Goal: Task Accomplishment & Management: Manage account settings

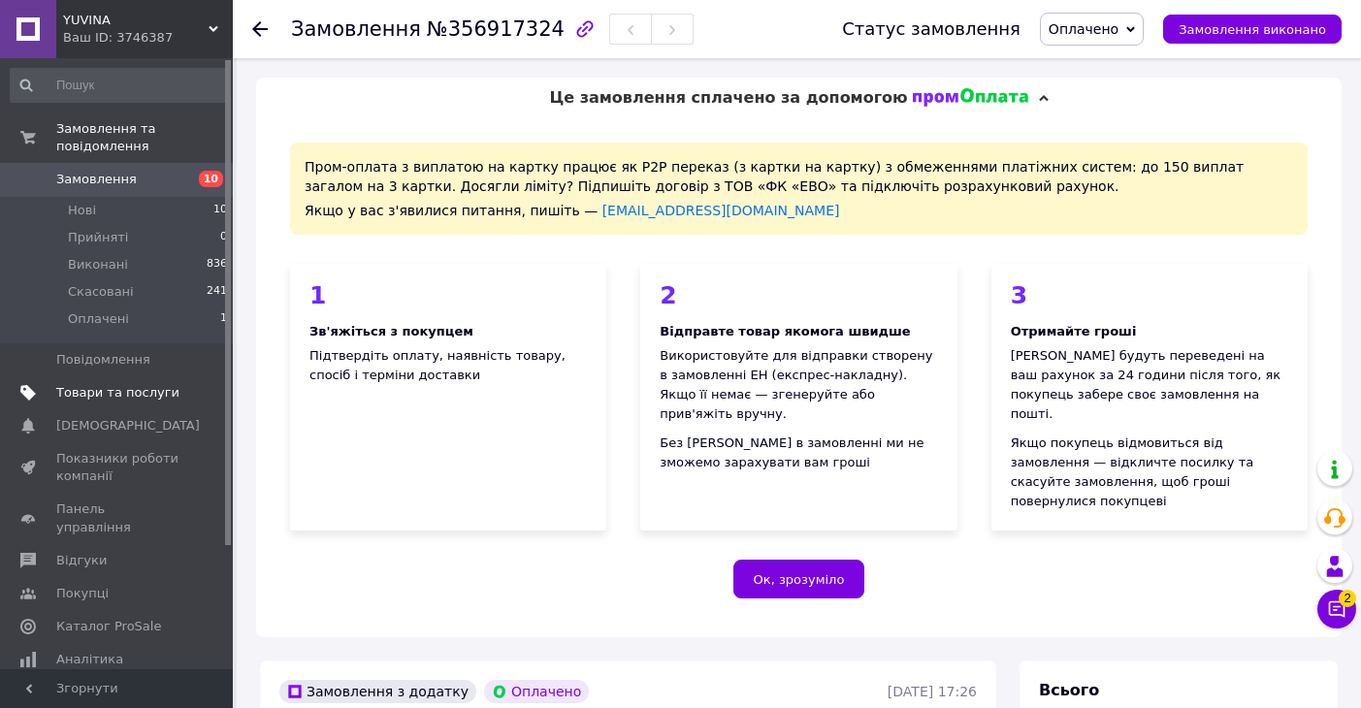
scroll to position [710, 0]
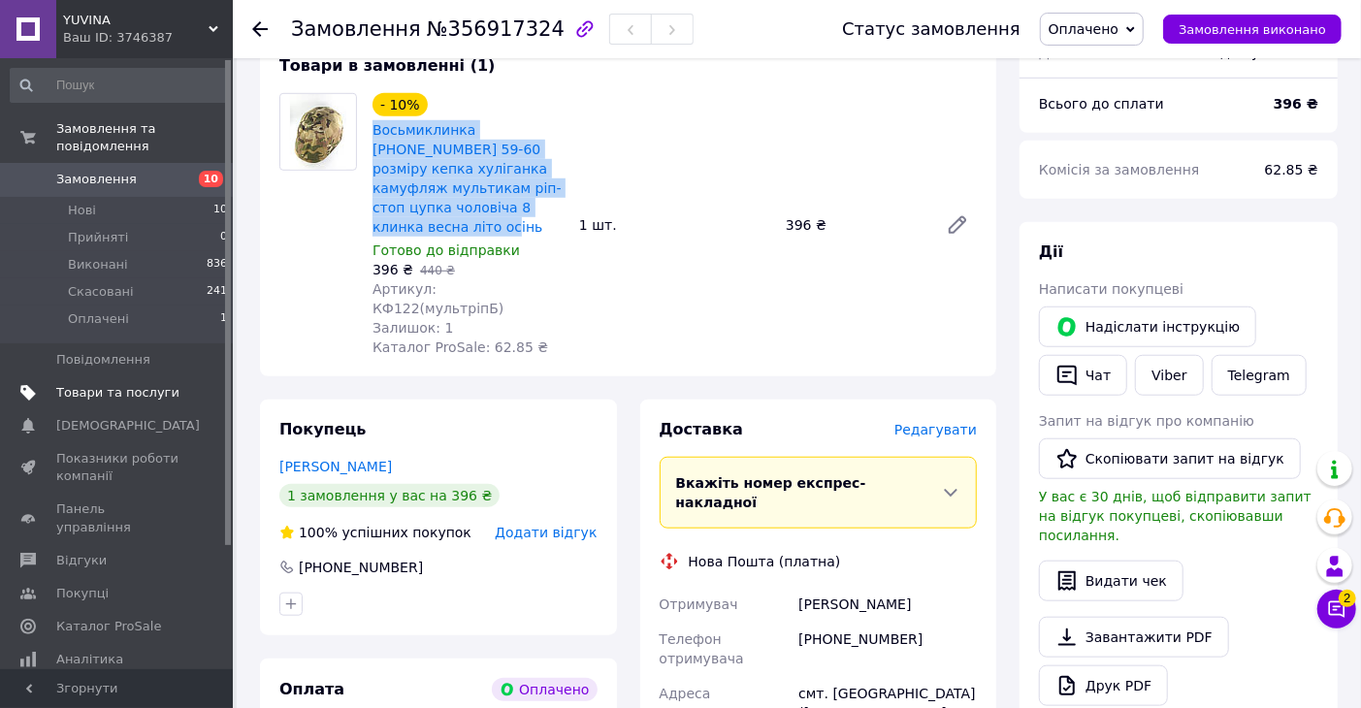
click at [140, 384] on span "Товари та послуги" at bounding box center [117, 392] width 123 height 17
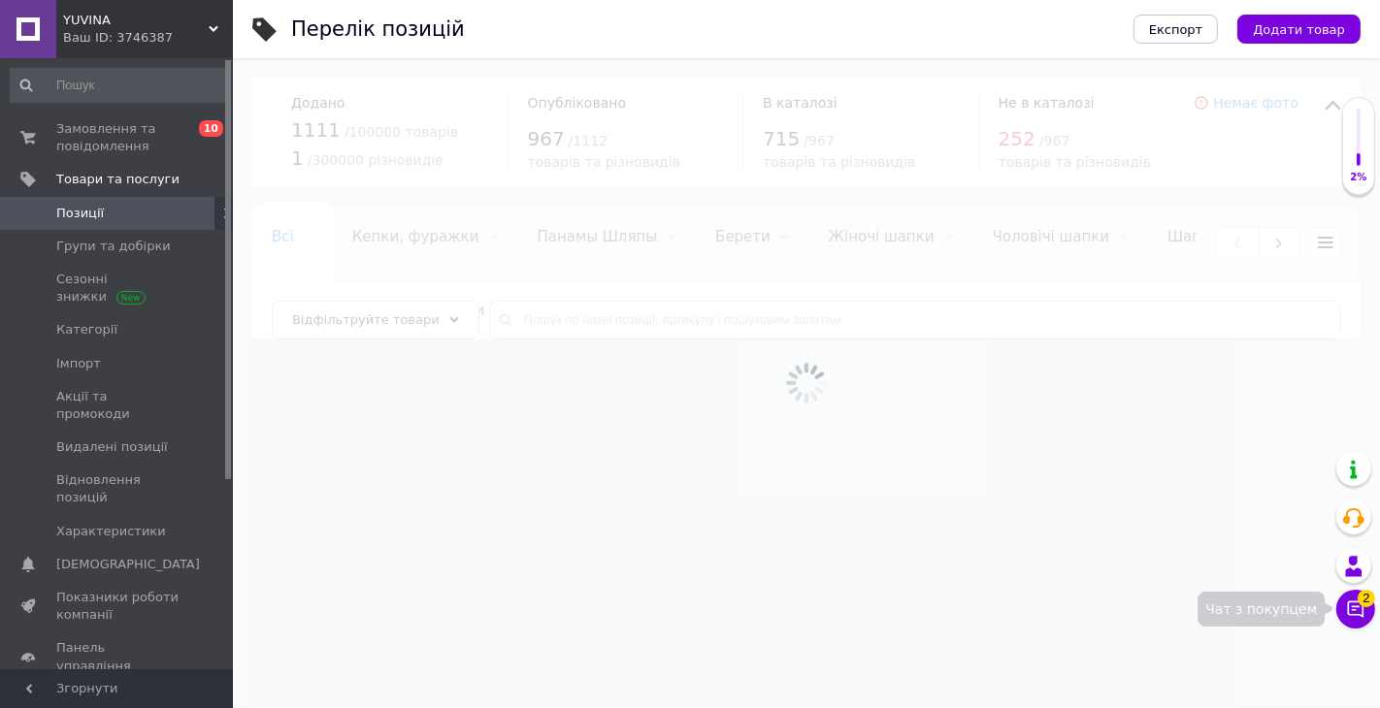
click at [1351, 618] on icon at bounding box center [1355, 609] width 19 height 19
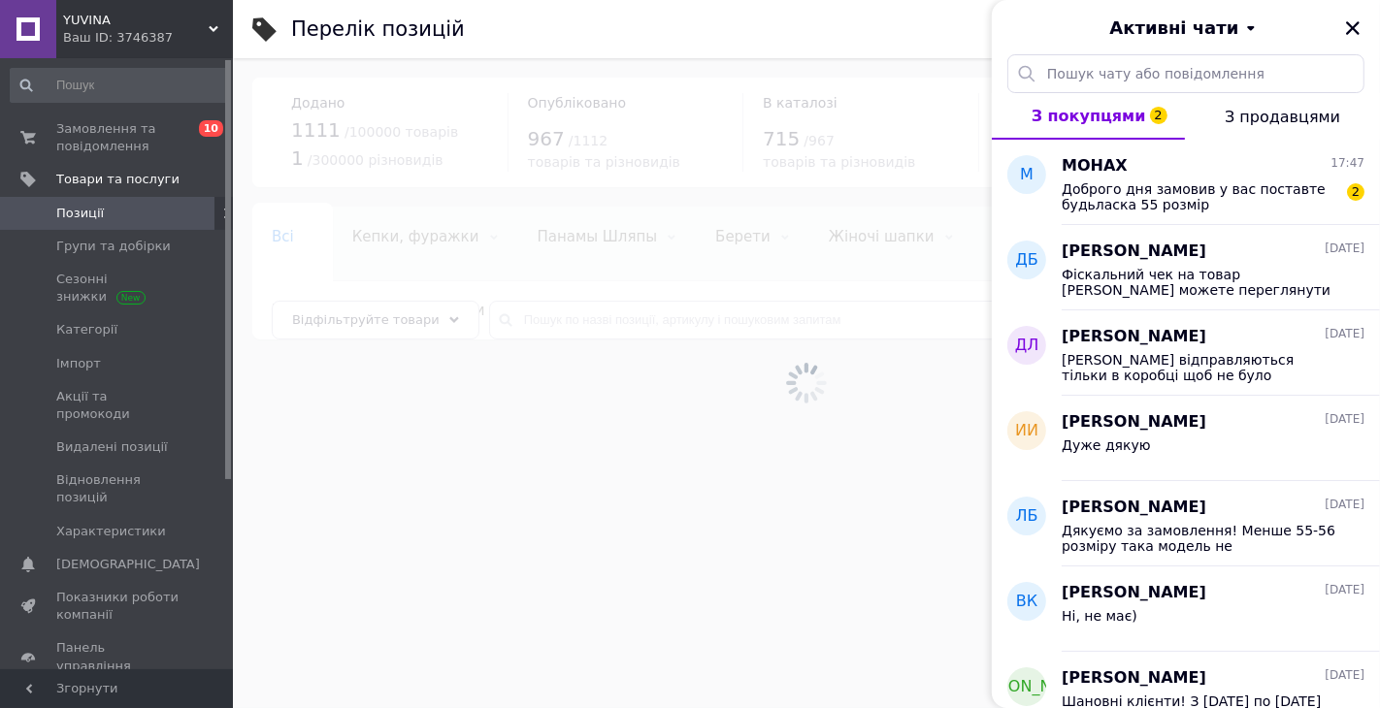
click at [1349, 19] on div "Активні чати" at bounding box center [1185, 27] width 388 height 54
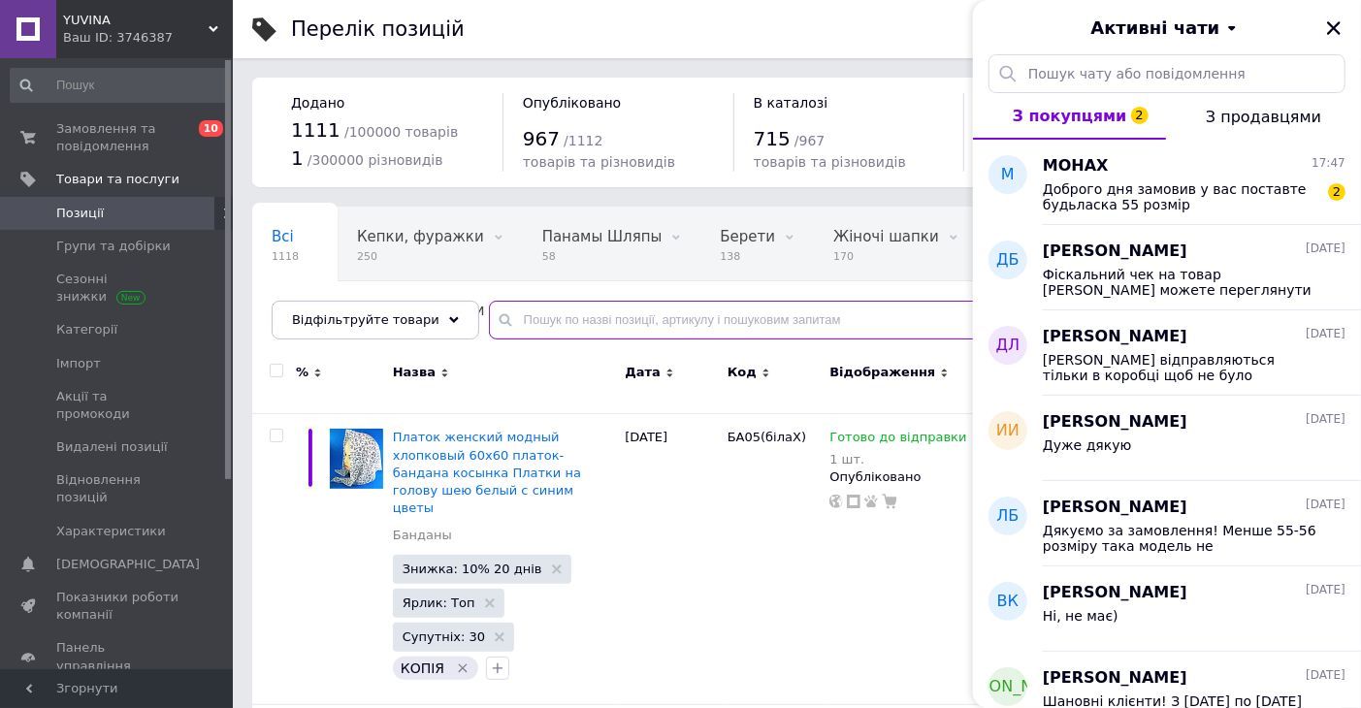
paste input "Х13(бежХ)"
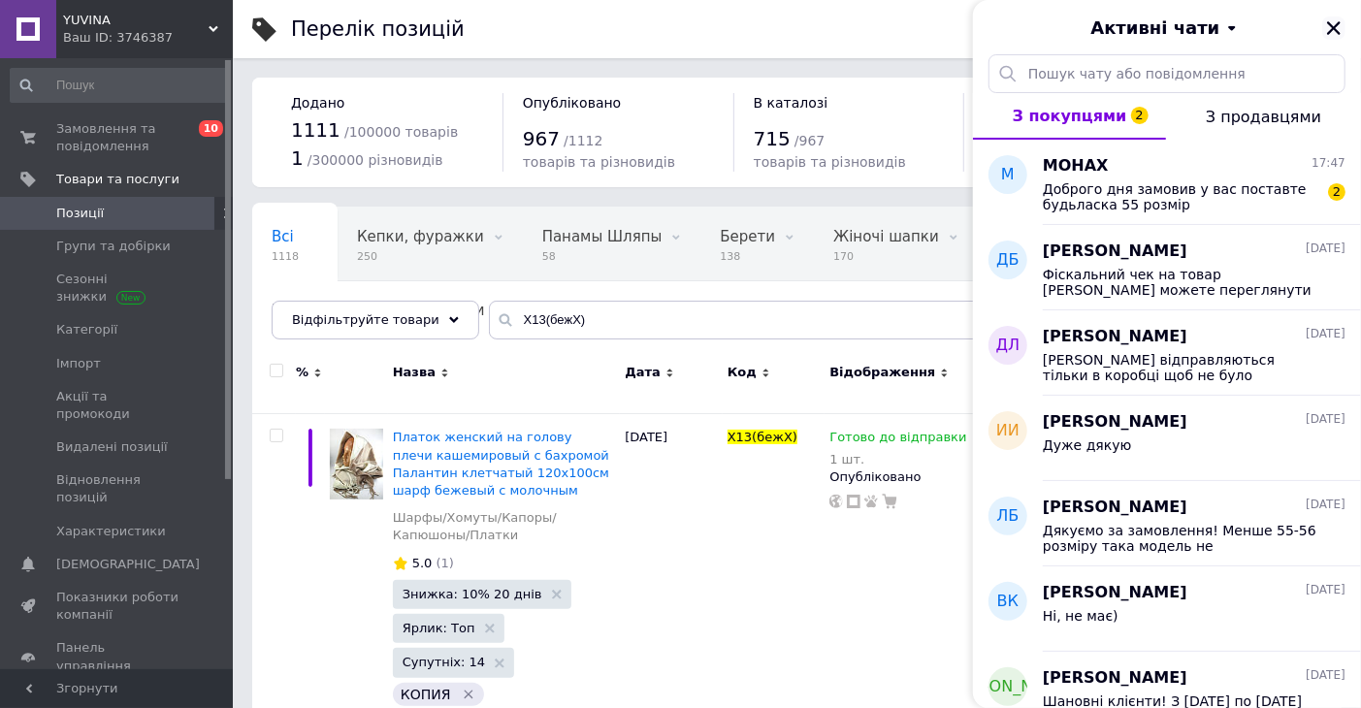
click at [1339, 19] on icon "Закрити" at bounding box center [1333, 27] width 17 height 17
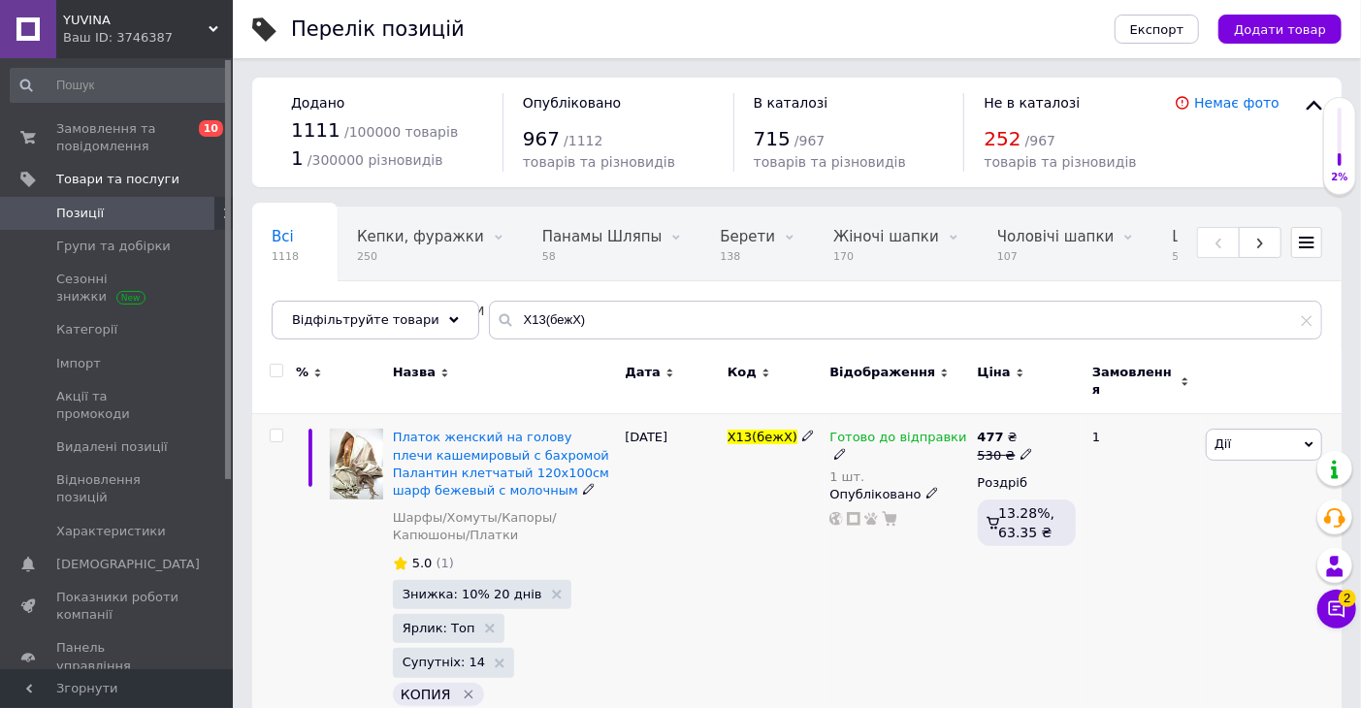
click at [926, 487] on icon at bounding box center [932, 493] width 12 height 12
click at [863, 518] on li "Прихований" at bounding box center [894, 531] width 145 height 27
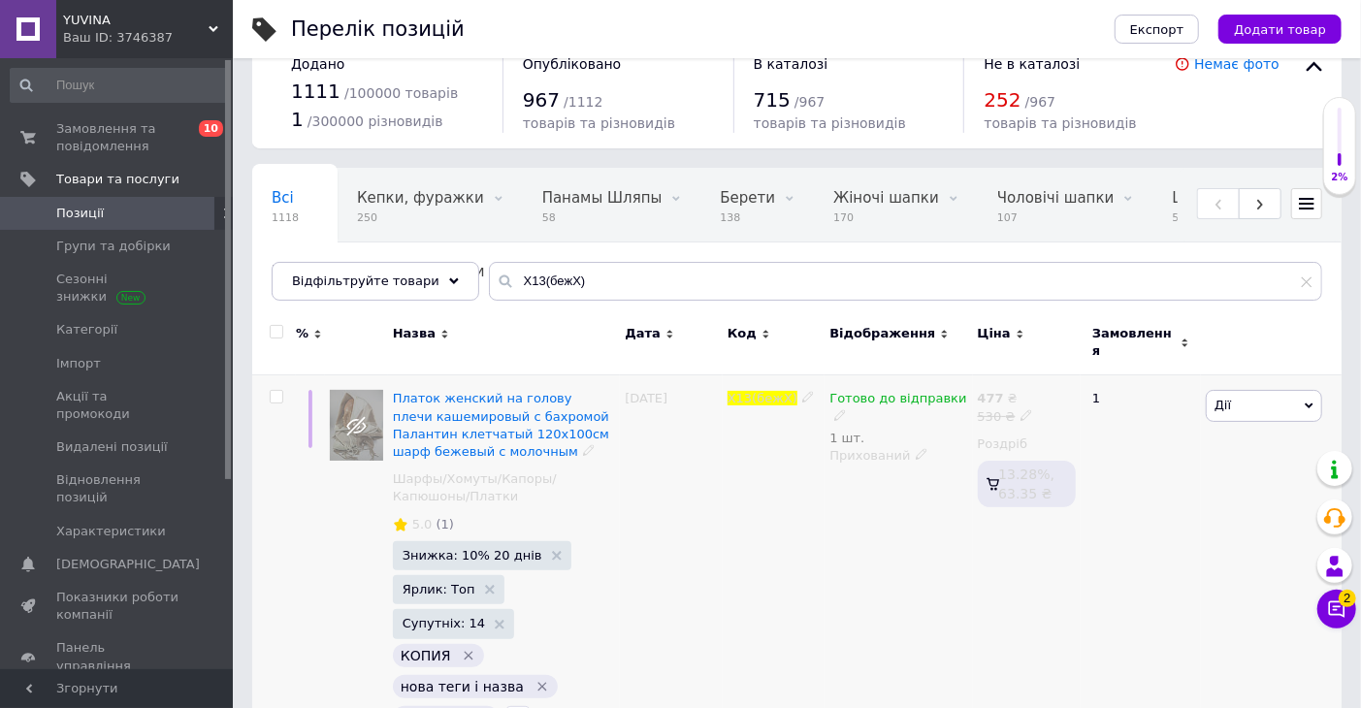
scroll to position [58, 0]
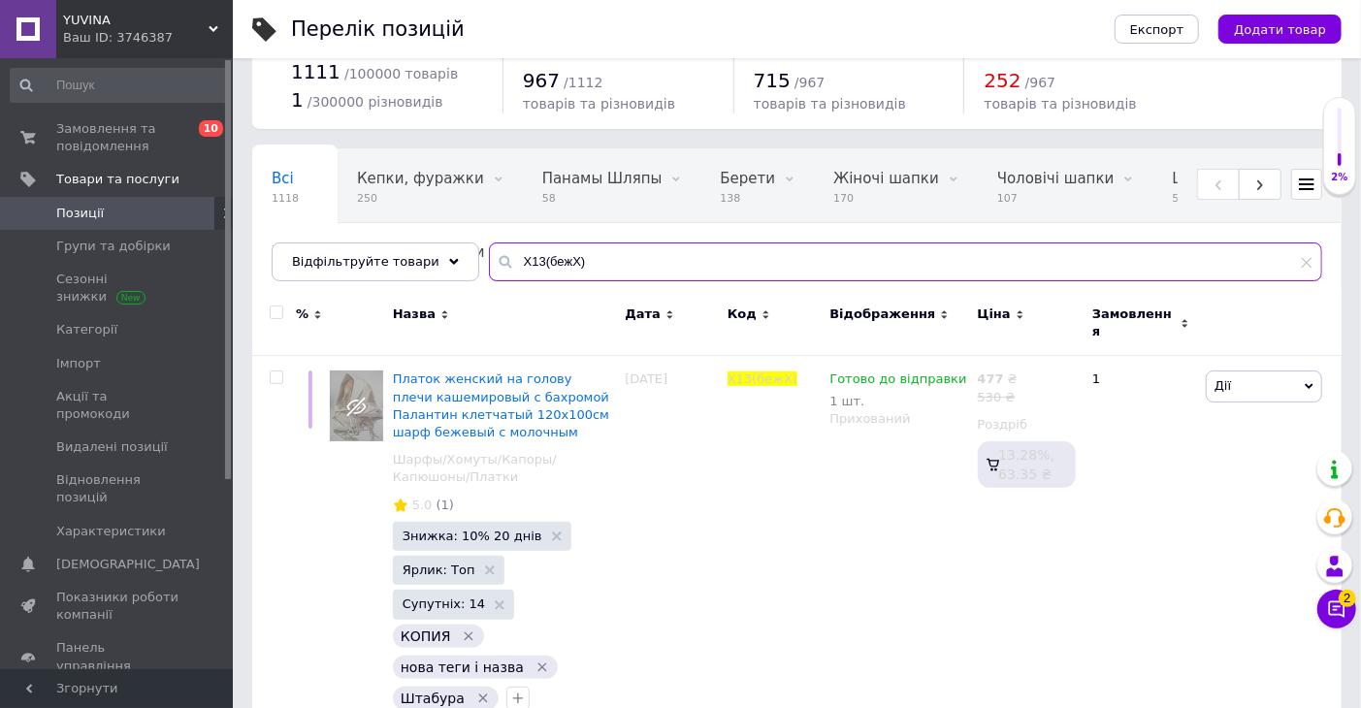
drag, startPoint x: 524, startPoint y: 259, endPoint x: 608, endPoint y: 260, distance: 84.4
click at [608, 260] on input "Х13(бежХ)" at bounding box center [905, 262] width 833 height 39
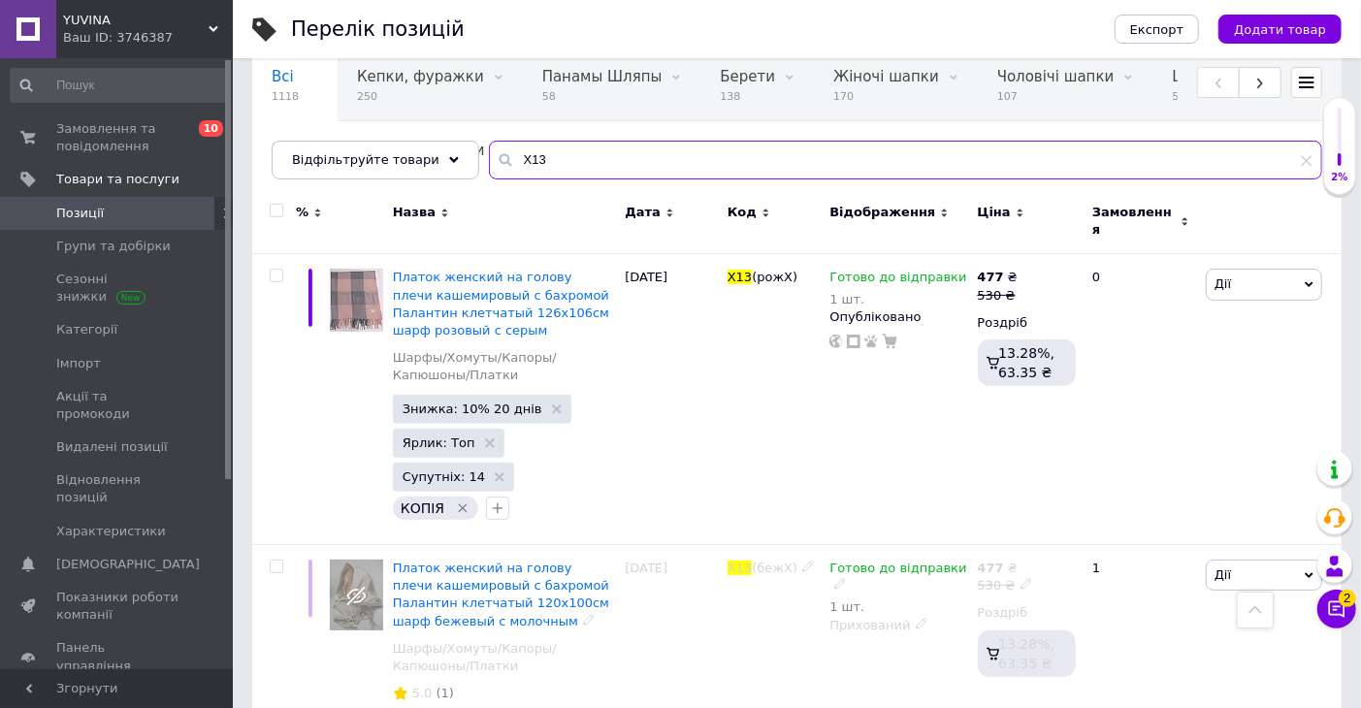
scroll to position [149, 0]
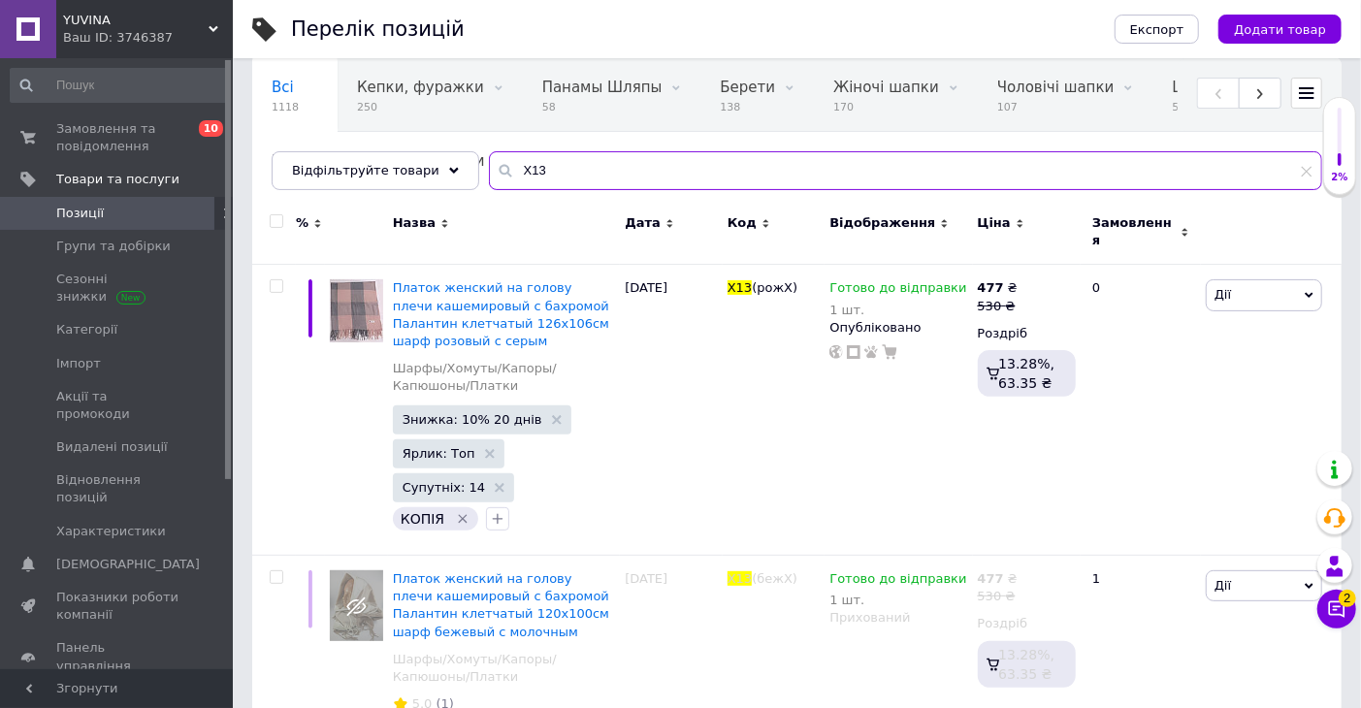
drag, startPoint x: 500, startPoint y: 167, endPoint x: 512, endPoint y: 171, distance: 13.2
click at [537, 167] on input "Х13" at bounding box center [905, 170] width 833 height 39
type input "Х13"
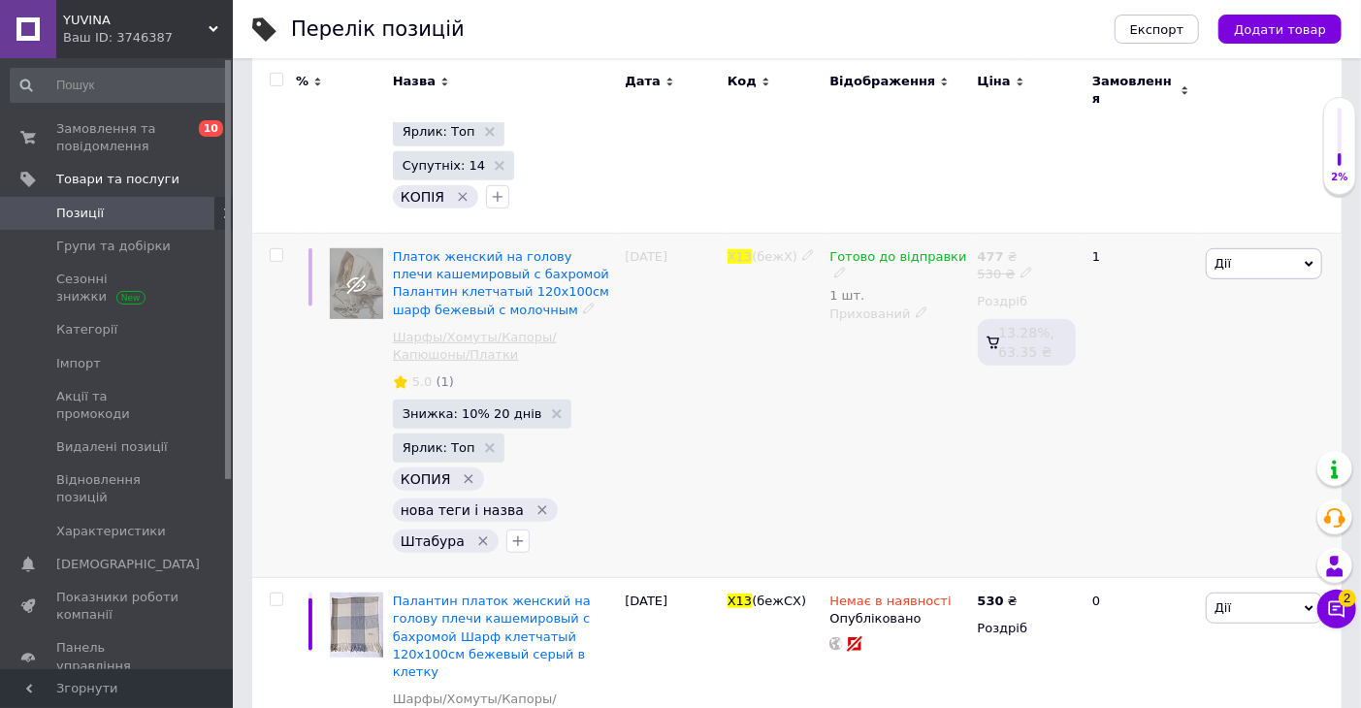
scroll to position [472, 0]
